Goal: Information Seeking & Learning: Check status

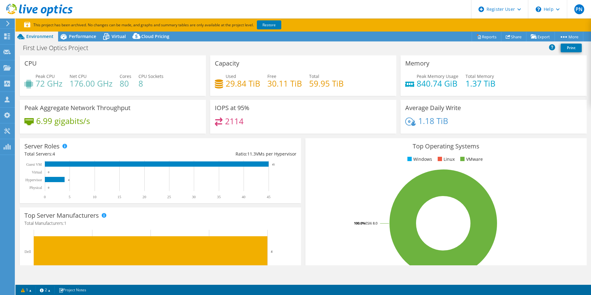
select select "USD"
click at [278, 23] on link "Restore" at bounding box center [269, 24] width 24 height 9
click at [11, 38] on icon at bounding box center [6, 36] width 7 height 6
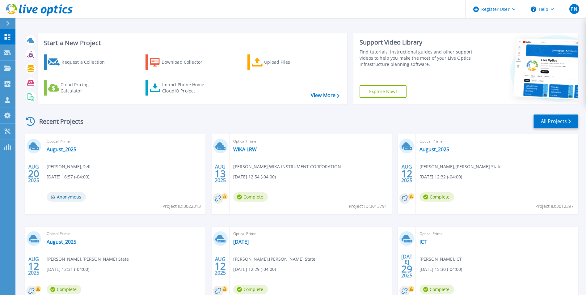
click at [556, 117] on link "All Projects" at bounding box center [556, 121] width 45 height 14
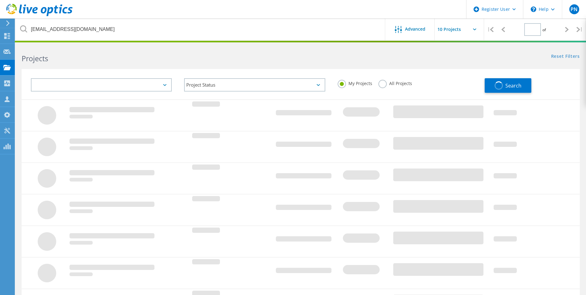
type input "1"
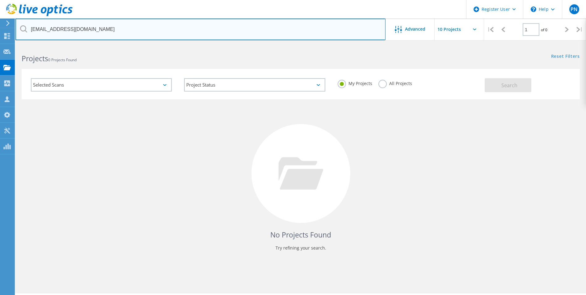
click at [140, 33] on input "[EMAIL_ADDRESS][DOMAIN_NAME]" at bounding box center [200, 30] width 370 height 22
click at [193, 30] on input "FSteinocher@shumatemech.com" at bounding box center [200, 30] width 370 height 22
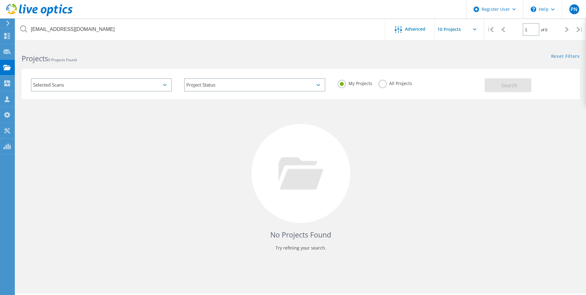
click at [386, 82] on label "All Projects" at bounding box center [396, 83] width 34 height 6
click at [0, 0] on input "All Projects" at bounding box center [0, 0] width 0 height 0
click at [511, 80] on button "Search" at bounding box center [508, 85] width 47 height 14
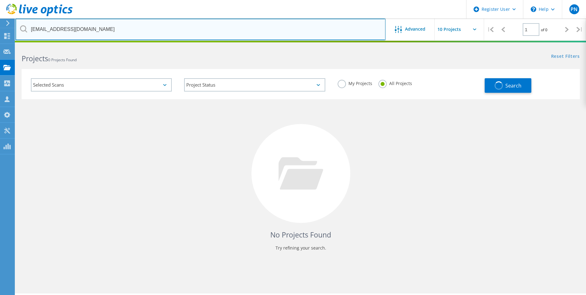
click at [125, 30] on input "FSteinocher@shumatemech.com" at bounding box center [200, 30] width 370 height 22
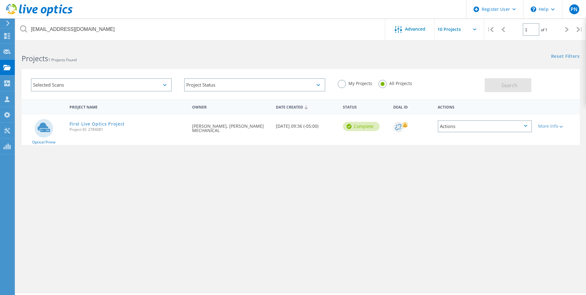
click at [171, 59] on h2 "Projects 1 Projects Found" at bounding box center [158, 58] width 273 height 10
click at [101, 122] on link "First Live Optics Project" at bounding box center [98, 124] width 56 height 4
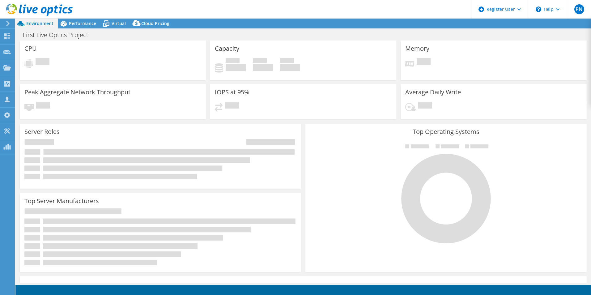
select select "USD"
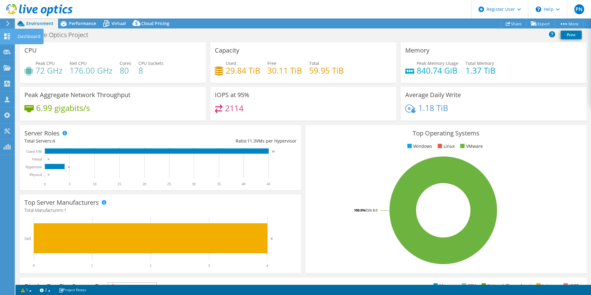
click at [8, 36] on icon at bounding box center [6, 36] width 7 height 6
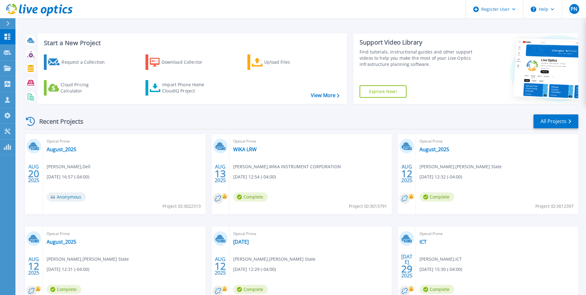
click at [10, 22] on icon at bounding box center [7, 23] width 3 height 5
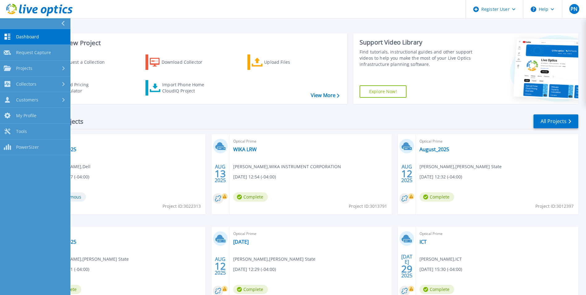
click at [64, 23] on icon at bounding box center [62, 23] width 3 height 5
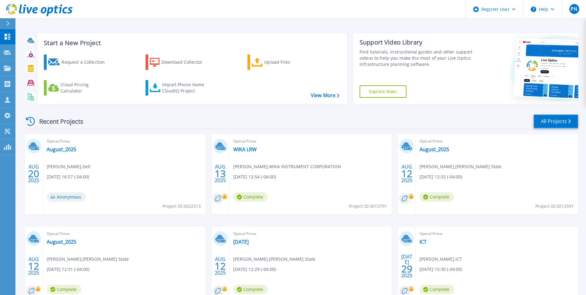
click at [554, 123] on link "All Projects" at bounding box center [556, 121] width 45 height 14
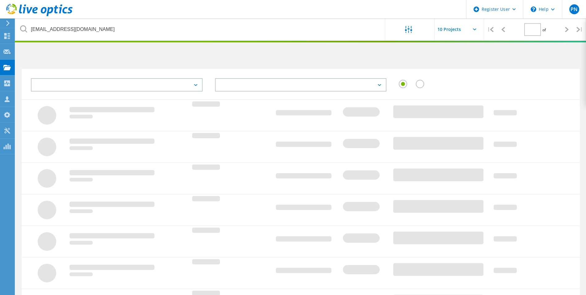
type input "1"
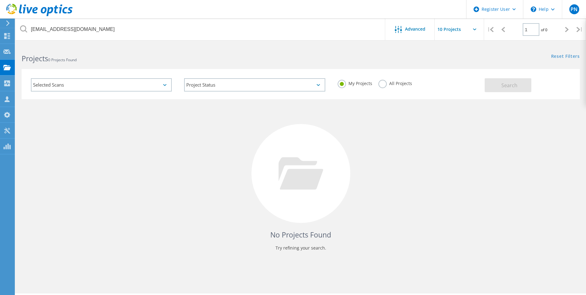
click at [381, 85] on label "All Projects" at bounding box center [396, 83] width 34 height 6
click at [0, 0] on input "All Projects" at bounding box center [0, 0] width 0 height 0
click at [503, 86] on span "Search" at bounding box center [509, 85] width 16 height 7
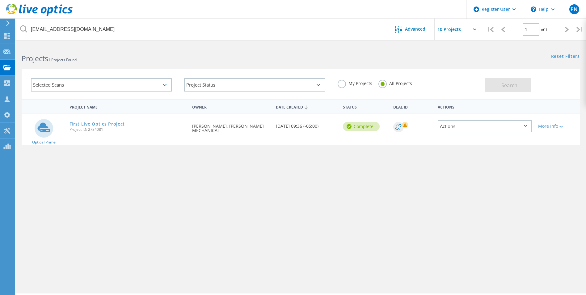
click at [114, 124] on link "First Live Optics Project" at bounding box center [98, 124] width 56 height 4
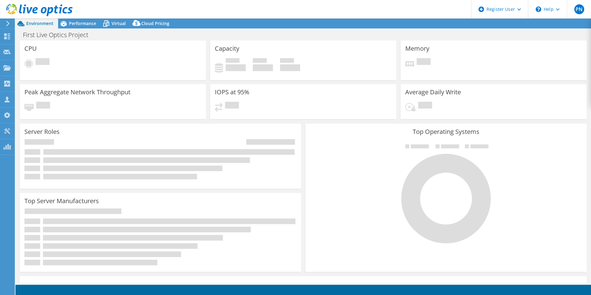
select select "USD"
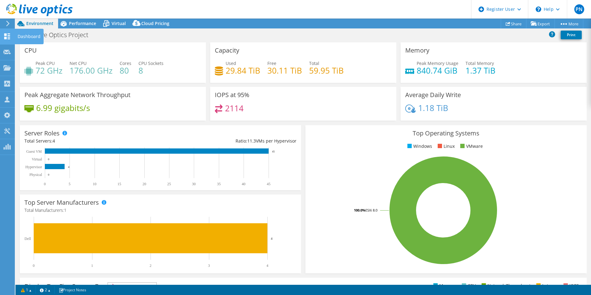
click at [10, 35] on icon at bounding box center [6, 36] width 7 height 6
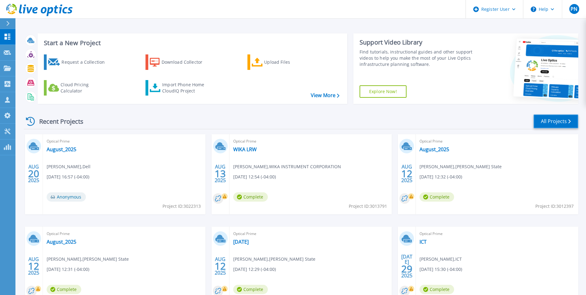
click at [556, 120] on link "All Projects" at bounding box center [556, 121] width 45 height 14
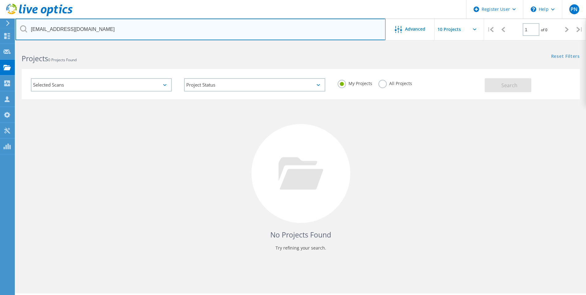
click at [62, 28] on input "[EMAIL_ADDRESS][DOMAIN_NAME]" at bounding box center [200, 30] width 370 height 22
click at [64, 29] on input "[EMAIL_ADDRESS][DOMAIN_NAME]" at bounding box center [200, 30] width 370 height 22
type input "[DOMAIN_NAME]"
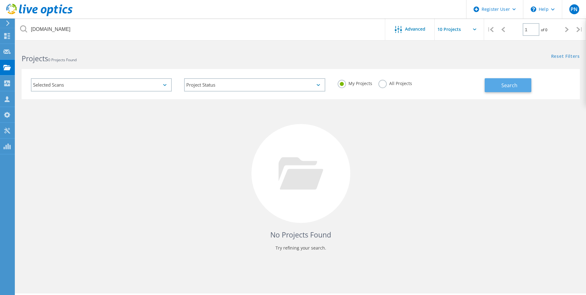
click at [504, 82] on span "Search" at bounding box center [509, 85] width 16 height 7
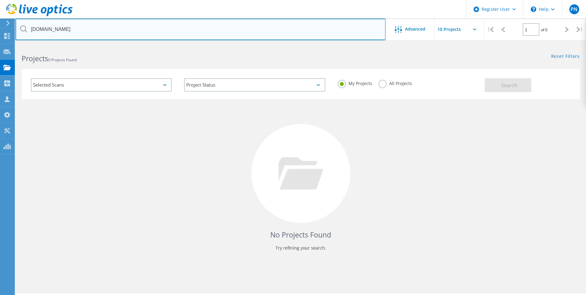
click at [106, 32] on input "[DOMAIN_NAME]" at bounding box center [200, 30] width 370 height 22
drag, startPoint x: 107, startPoint y: 26, endPoint x: 21, endPoint y: 23, distance: 86.0
click at [21, 23] on input "[DOMAIN_NAME]" at bounding box center [200, 30] width 370 height 22
paste input "[PERSON_NAME][EMAIL_ADDRESS][PERSON_NAME][DOMAIN_NAME]"
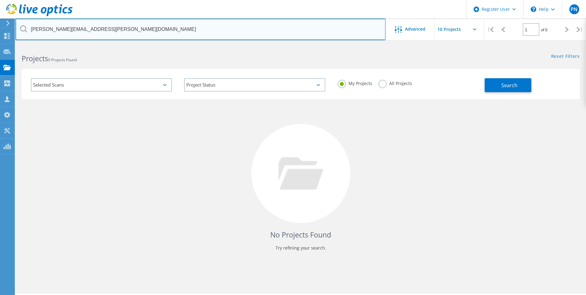
type input "[PERSON_NAME][EMAIL_ADDRESS][PERSON_NAME][DOMAIN_NAME]"
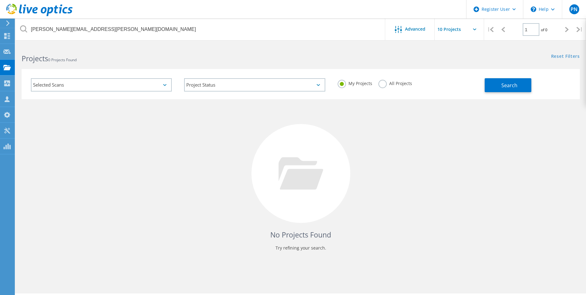
click at [382, 85] on label "All Projects" at bounding box center [396, 83] width 34 height 6
click at [0, 0] on input "All Projects" at bounding box center [0, 0] width 0 height 0
click at [487, 85] on button "Search" at bounding box center [508, 85] width 47 height 14
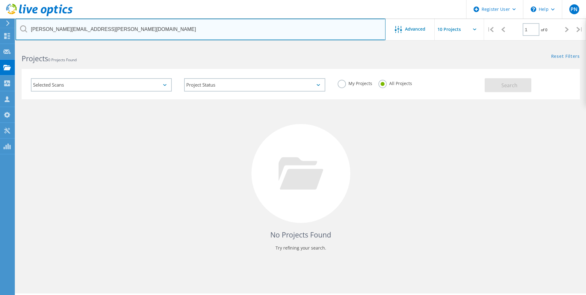
click at [96, 33] on input "[PERSON_NAME][EMAIL_ADDRESS][PERSON_NAME][DOMAIN_NAME]" at bounding box center [200, 30] width 370 height 22
drag, startPoint x: 101, startPoint y: 28, endPoint x: 28, endPoint y: 28, distance: 72.9
click at [28, 28] on input "[PERSON_NAME][EMAIL_ADDRESS][PERSON_NAME][DOMAIN_NAME]" at bounding box center [200, 30] width 370 height 22
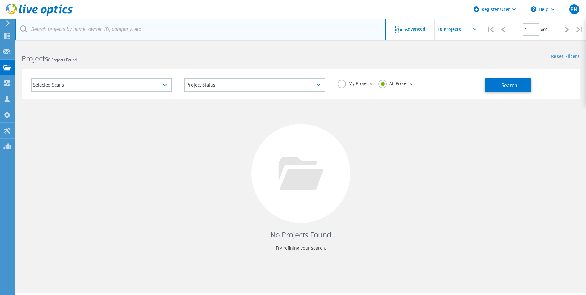
paste input "[PERSON_NAME][EMAIL_ADDRESS][PERSON_NAME][DOMAIN_NAME]"
type input "[PERSON_NAME][EMAIL_ADDRESS][PERSON_NAME][DOMAIN_NAME]"
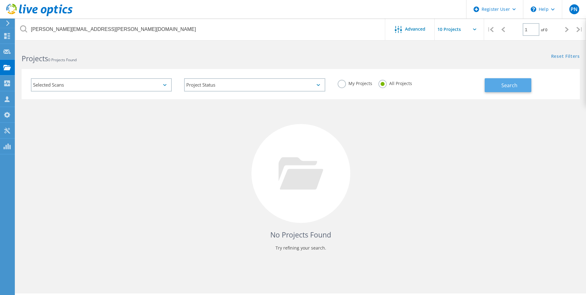
click at [521, 89] on button "Search" at bounding box center [508, 85] width 47 height 14
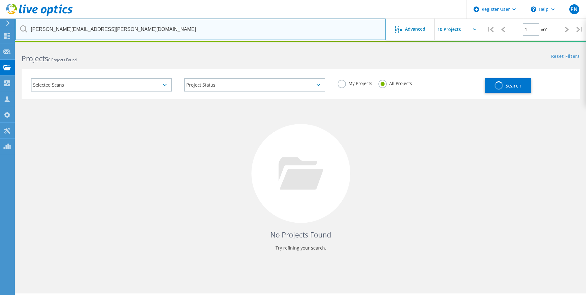
click at [107, 28] on input "[PERSON_NAME][EMAIL_ADDRESS][PERSON_NAME][DOMAIN_NAME]" at bounding box center [200, 30] width 370 height 22
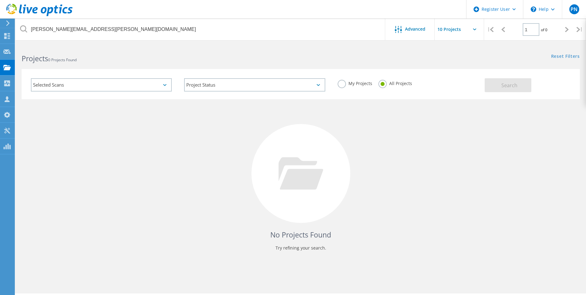
click at [117, 53] on div "Projects 0 Projects Found" at bounding box center [157, 53] width 285 height 16
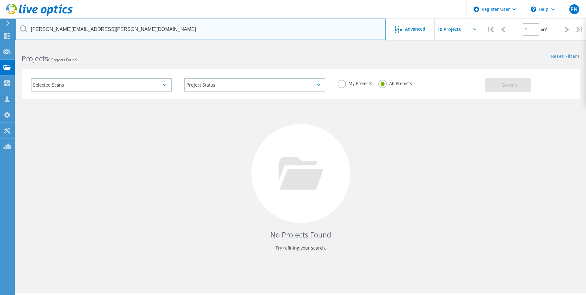
click at [228, 31] on input "[PERSON_NAME][EMAIL_ADDRESS][PERSON_NAME][DOMAIN_NAME]" at bounding box center [200, 30] width 370 height 22
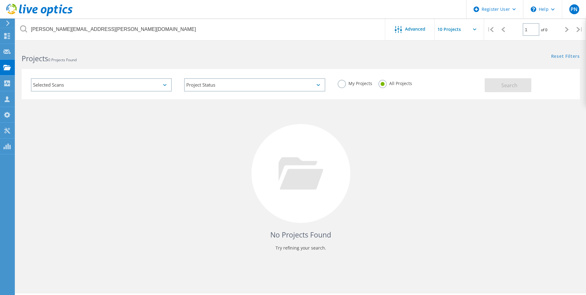
click at [205, 56] on h2 "Projects 0 Projects Found" at bounding box center [158, 58] width 273 height 10
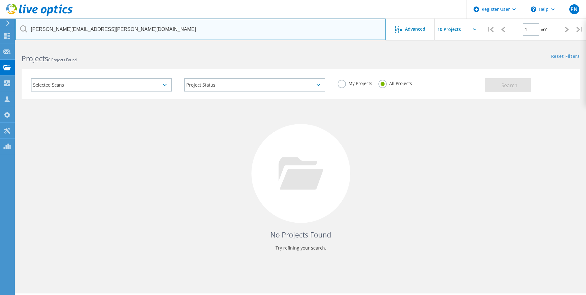
click at [152, 31] on input "[PERSON_NAME][EMAIL_ADDRESS][PERSON_NAME][DOMAIN_NAME]" at bounding box center [200, 30] width 370 height 22
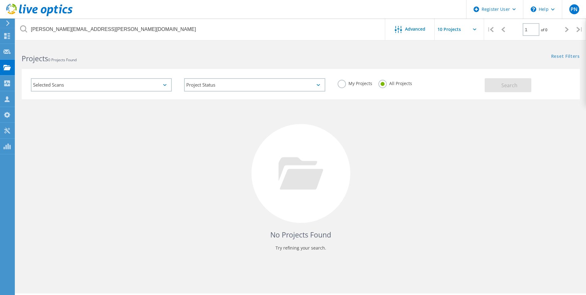
click at [318, 53] on div "Reset Filters Show Filters" at bounding box center [443, 50] width 285 height 11
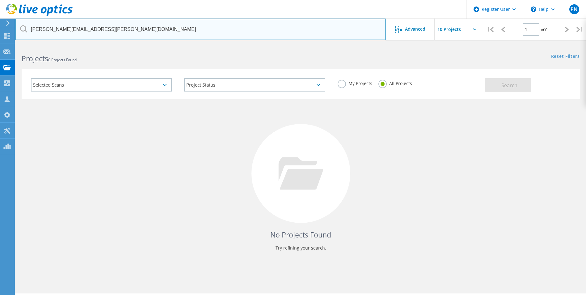
click at [146, 28] on input "[PERSON_NAME][EMAIL_ADDRESS][PERSON_NAME][DOMAIN_NAME]" at bounding box center [200, 30] width 370 height 22
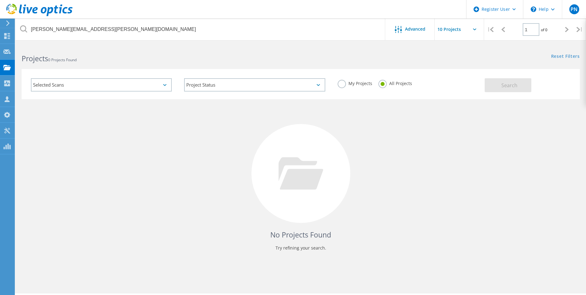
click at [341, 52] on div "Reset Filters Show Filters" at bounding box center [443, 50] width 285 height 11
click at [341, 81] on label "My Projects" at bounding box center [355, 83] width 35 height 6
click at [0, 0] on input "My Projects" at bounding box center [0, 0] width 0 height 0
click at [383, 84] on label "All Projects" at bounding box center [396, 83] width 34 height 6
click at [0, 0] on input "All Projects" at bounding box center [0, 0] width 0 height 0
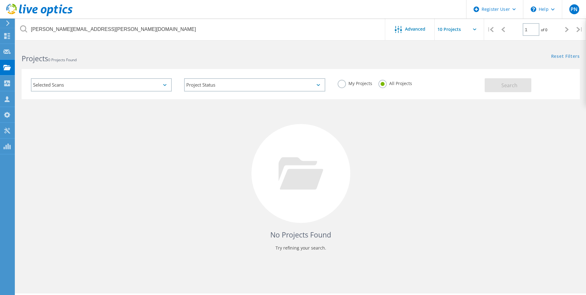
click at [265, 59] on h2 "Projects 0 Projects Found" at bounding box center [158, 58] width 273 height 10
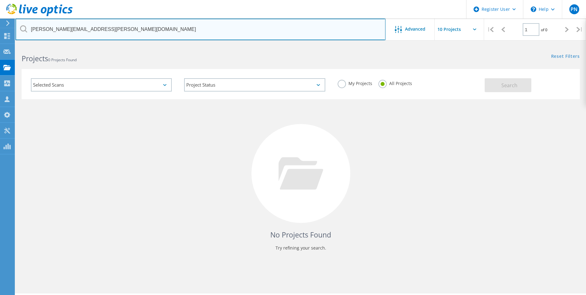
click at [139, 33] on input "[PERSON_NAME][EMAIL_ADDRESS][PERSON_NAME][DOMAIN_NAME]" at bounding box center [200, 30] width 370 height 22
